Goal: Task Accomplishment & Management: Use online tool/utility

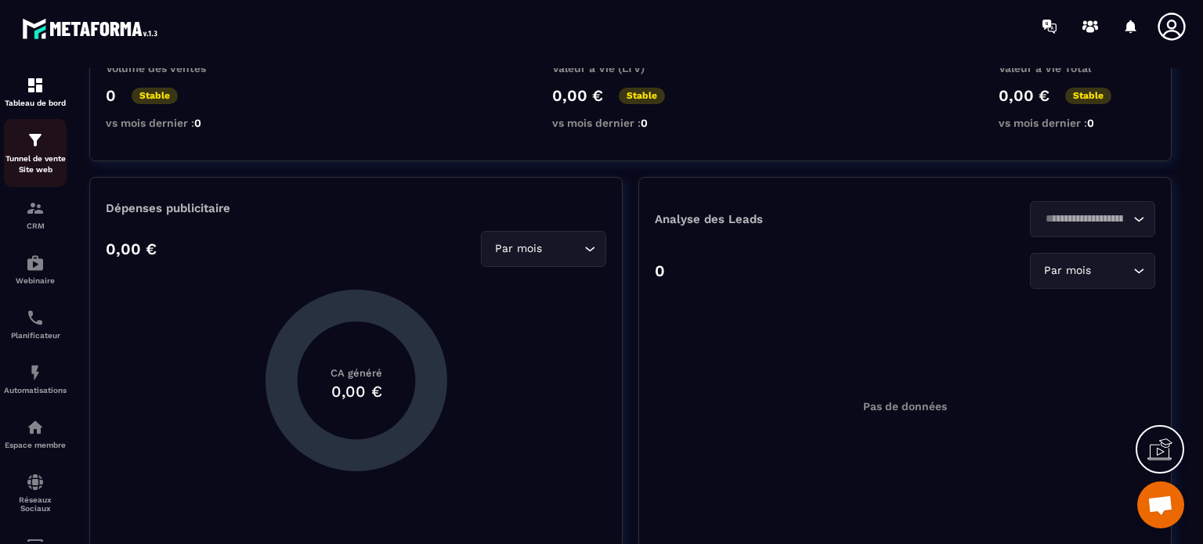
click at [44, 156] on p "Tunnel de vente Site web" at bounding box center [35, 164] width 63 height 22
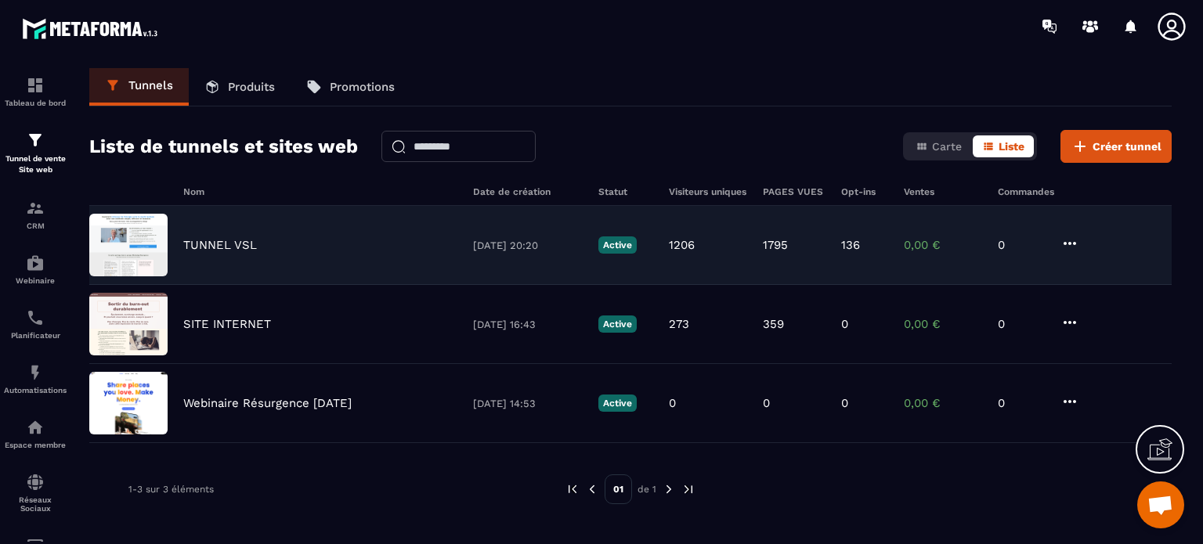
click at [294, 241] on div "TUNNEL VSL" at bounding box center [320, 245] width 274 height 14
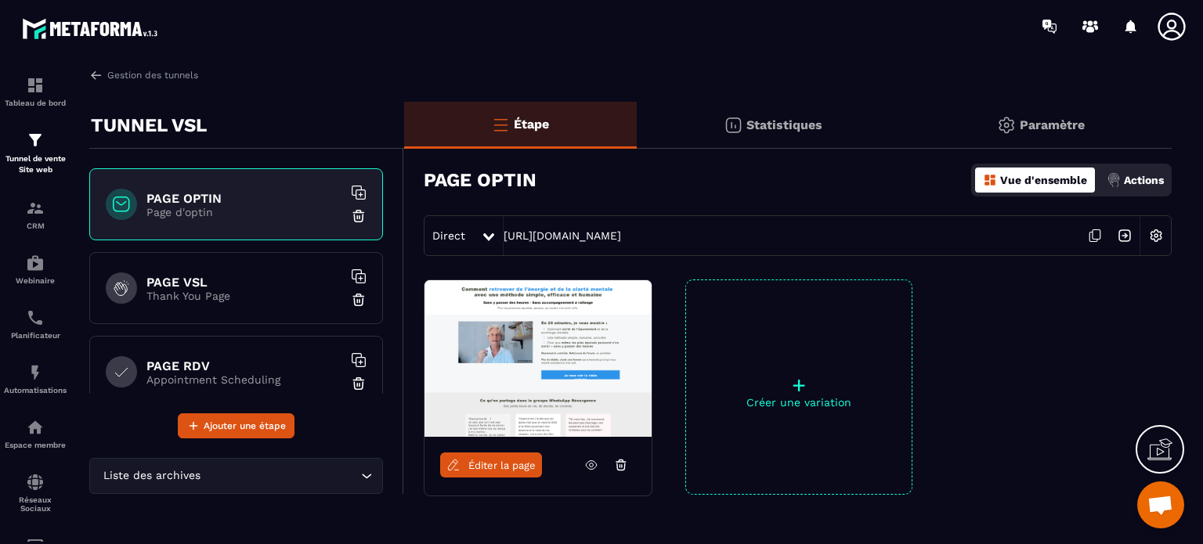
click at [202, 360] on h6 "PAGE RDV" at bounding box center [244, 366] width 196 height 15
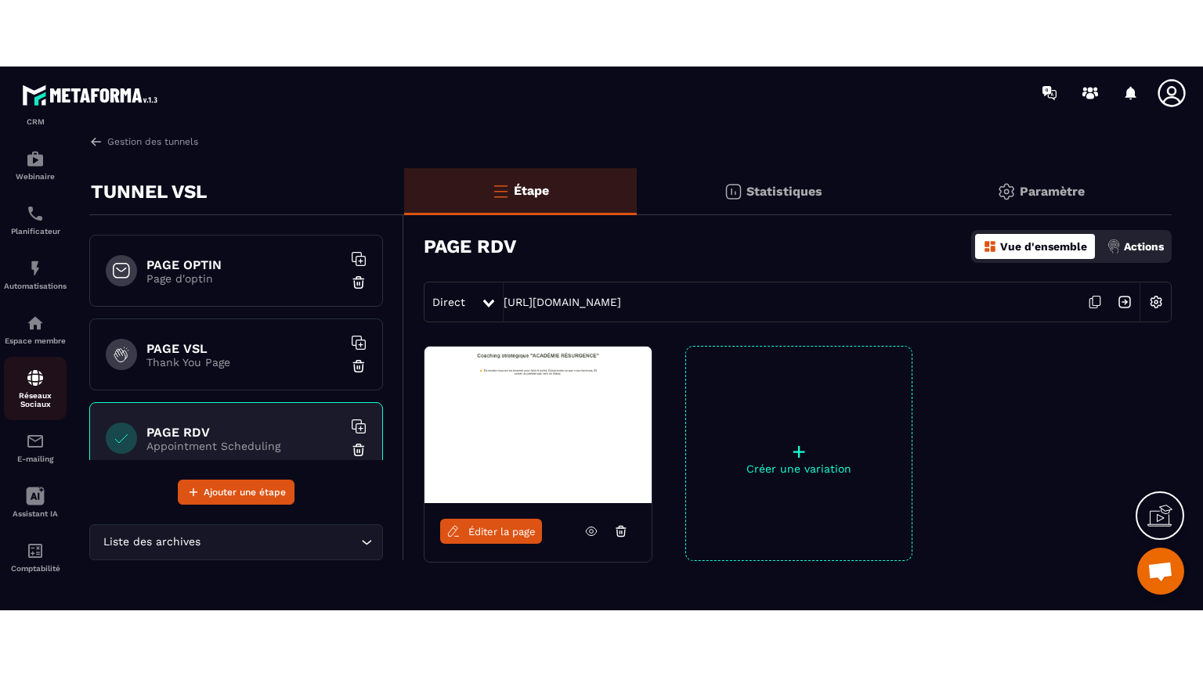
scroll to position [100, 0]
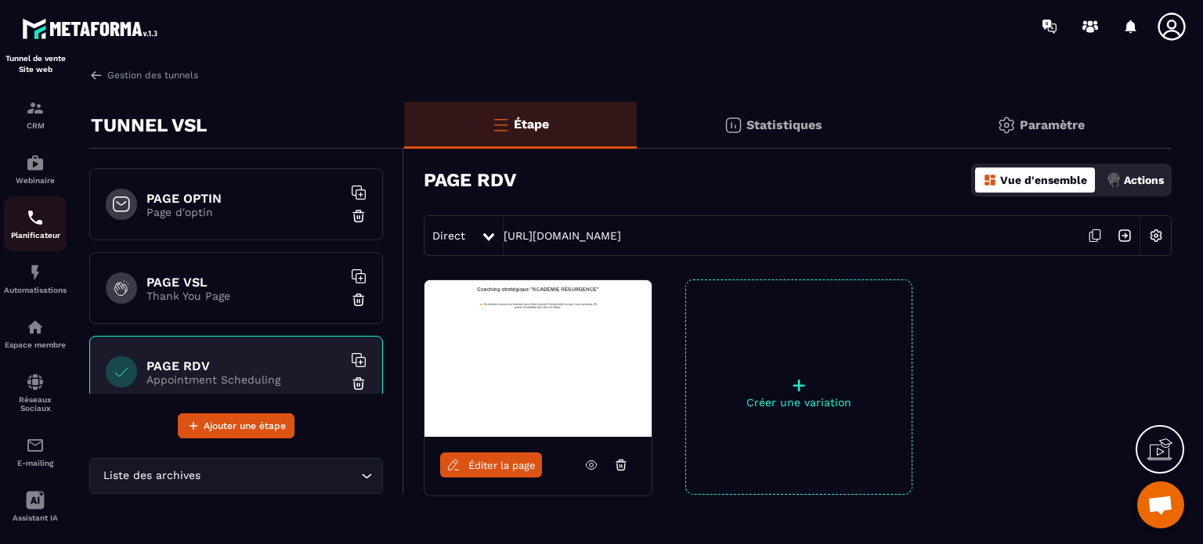
click at [40, 231] on div "Planificateur" at bounding box center [35, 223] width 63 height 31
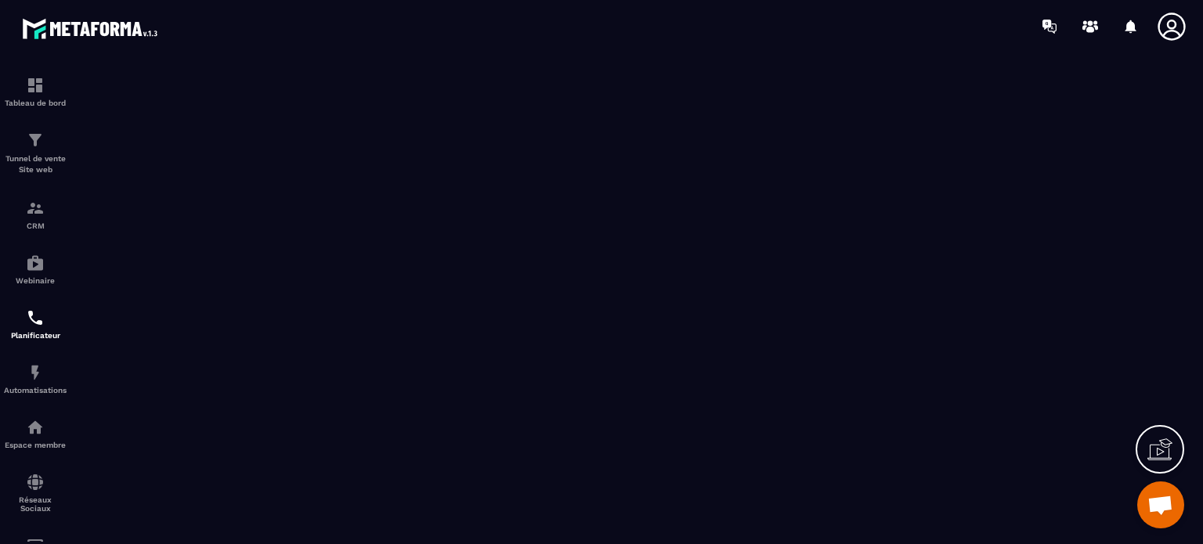
click at [1156, 449] on icon at bounding box center [1159, 449] width 25 height 25
